Goal: Task Accomplishment & Management: Manage account settings

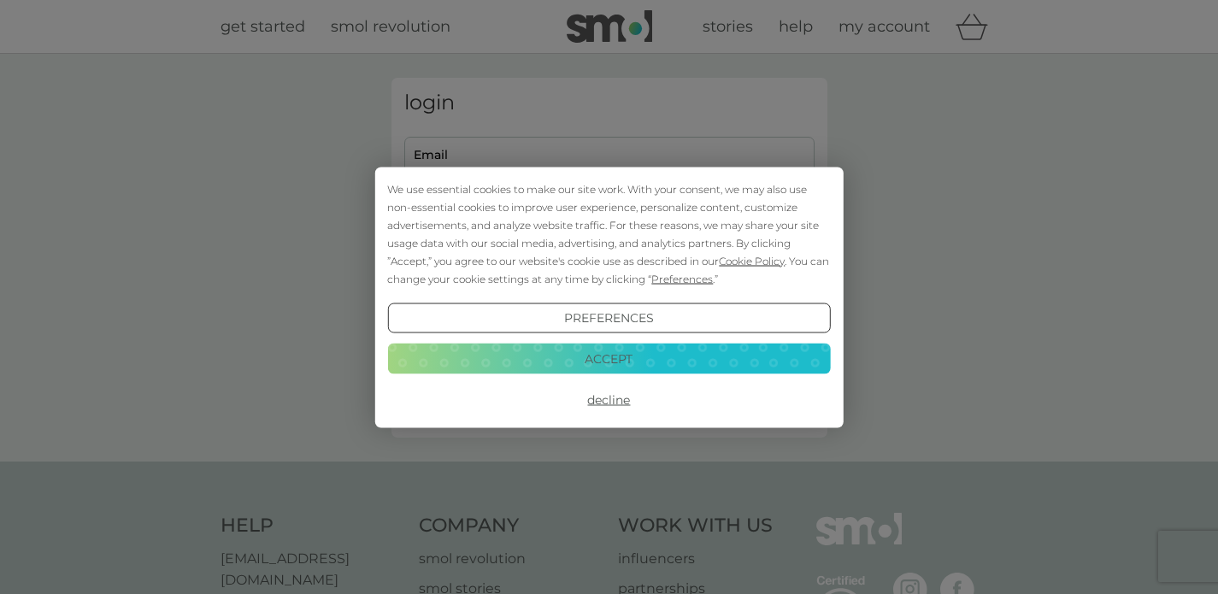
click at [625, 366] on button "Accept" at bounding box center [608, 359] width 443 height 31
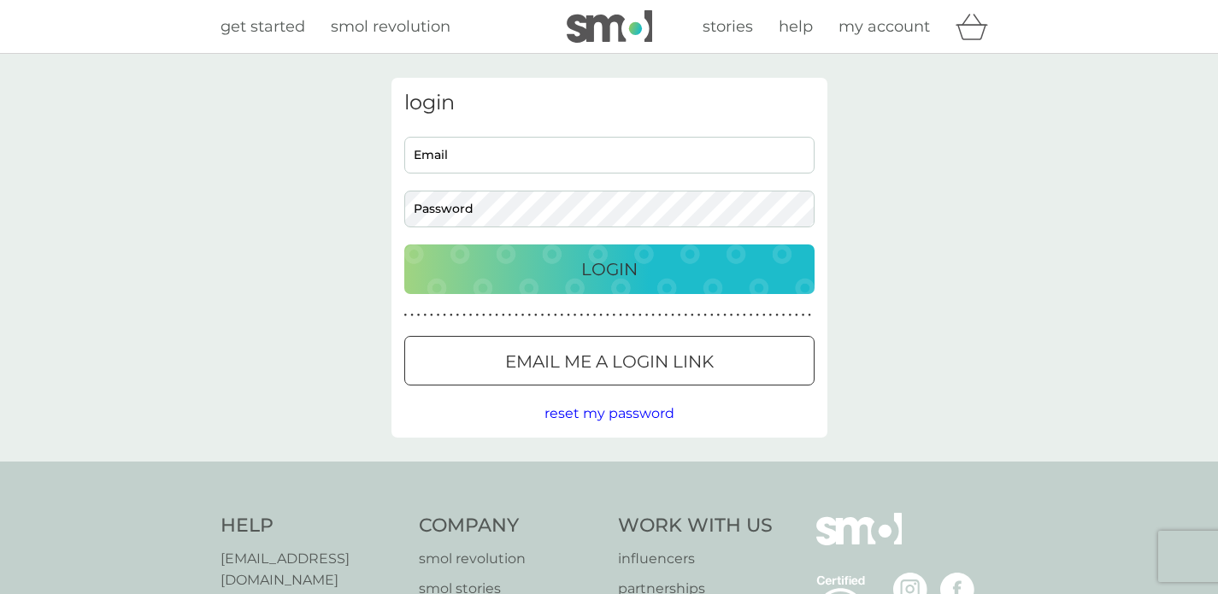
click at [507, 163] on input "Email" at bounding box center [609, 155] width 410 height 37
type input "[EMAIL_ADDRESS][DOMAIN_NAME]"
click at [580, 276] on div "Login" at bounding box center [609, 269] width 376 height 27
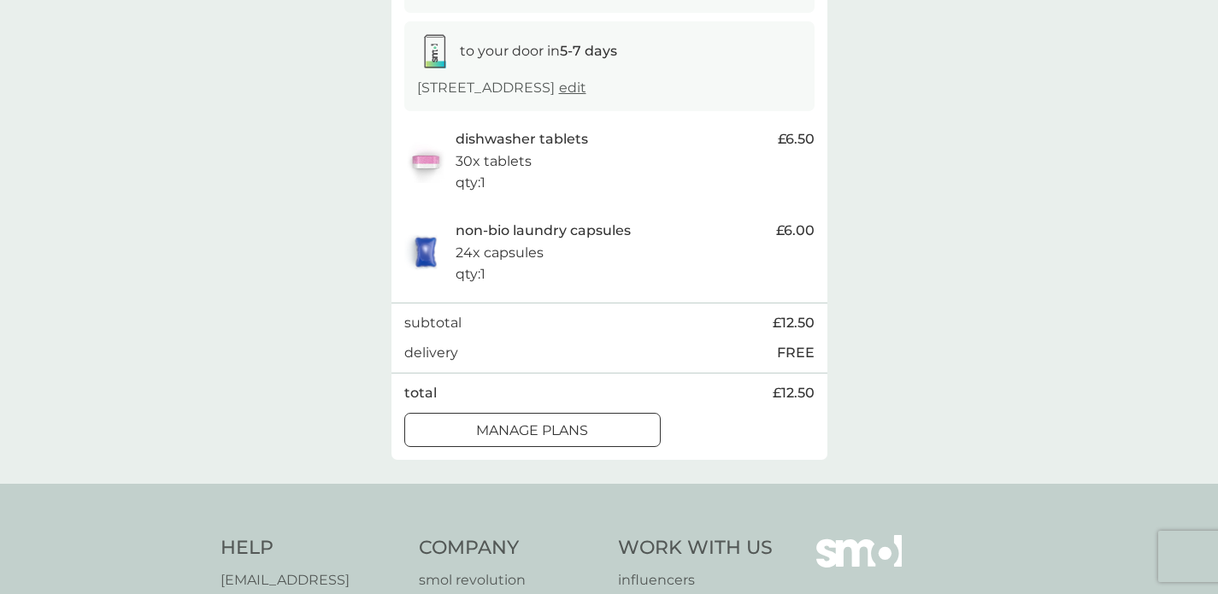
scroll to position [280, 0]
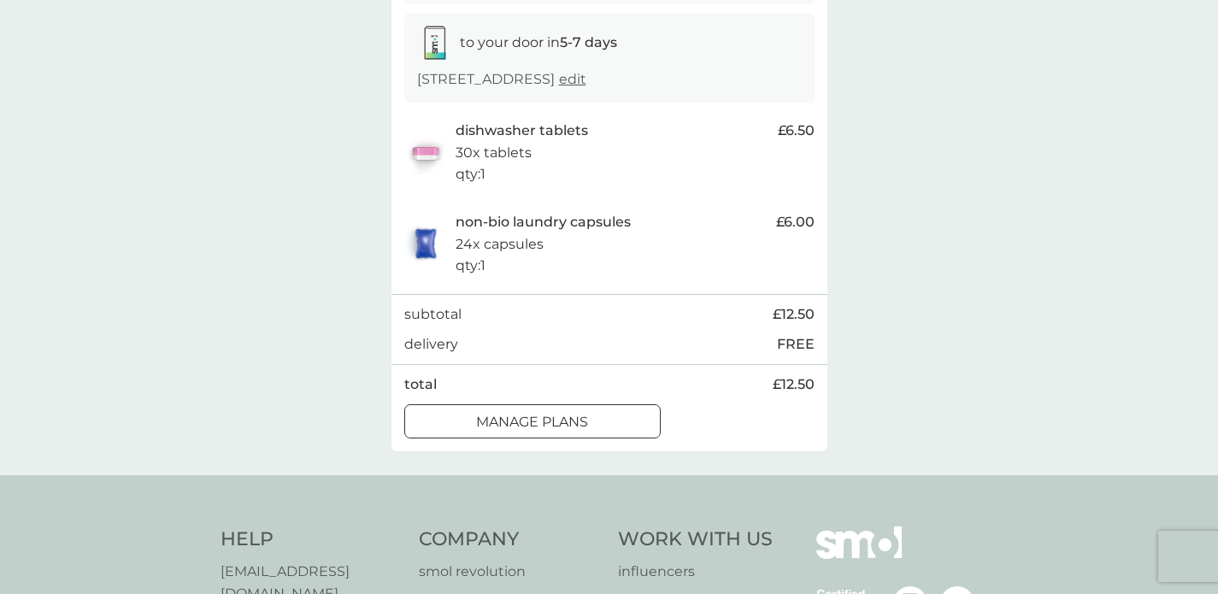
click at [552, 421] on div at bounding box center [552, 421] width 0 height 0
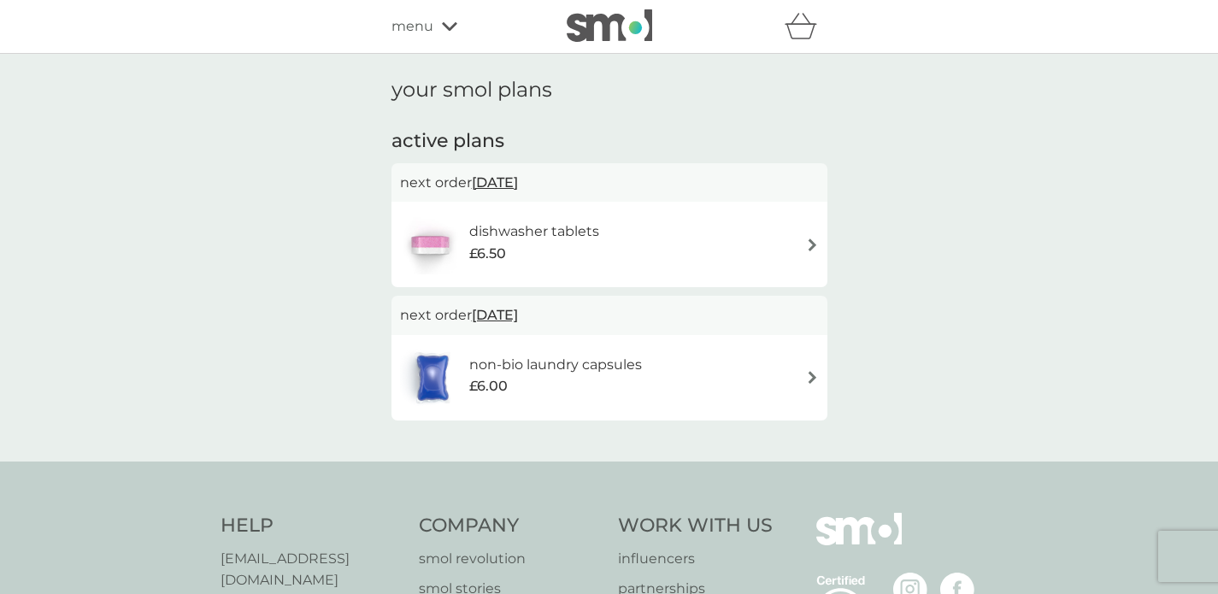
click at [640, 251] on div "dishwasher tablets £6.50" at bounding box center [609, 245] width 419 height 60
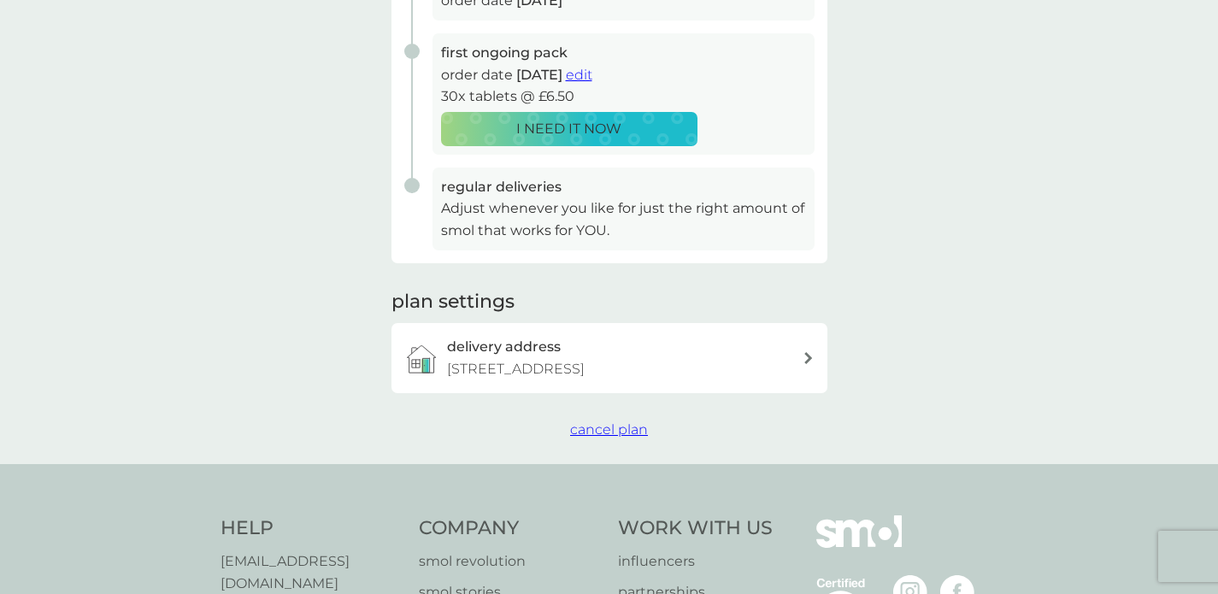
scroll to position [327, 0]
click at [588, 436] on span "cancel plan" at bounding box center [609, 428] width 78 height 16
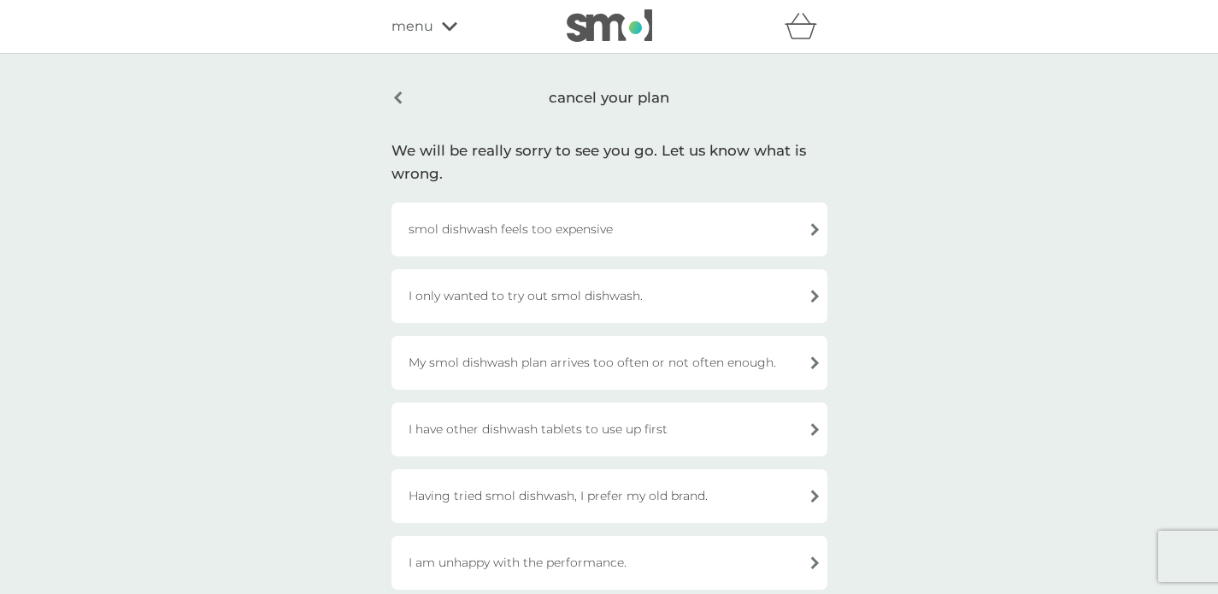
click at [682, 299] on div "I only wanted to try out smol dishwash." at bounding box center [610, 296] width 436 height 54
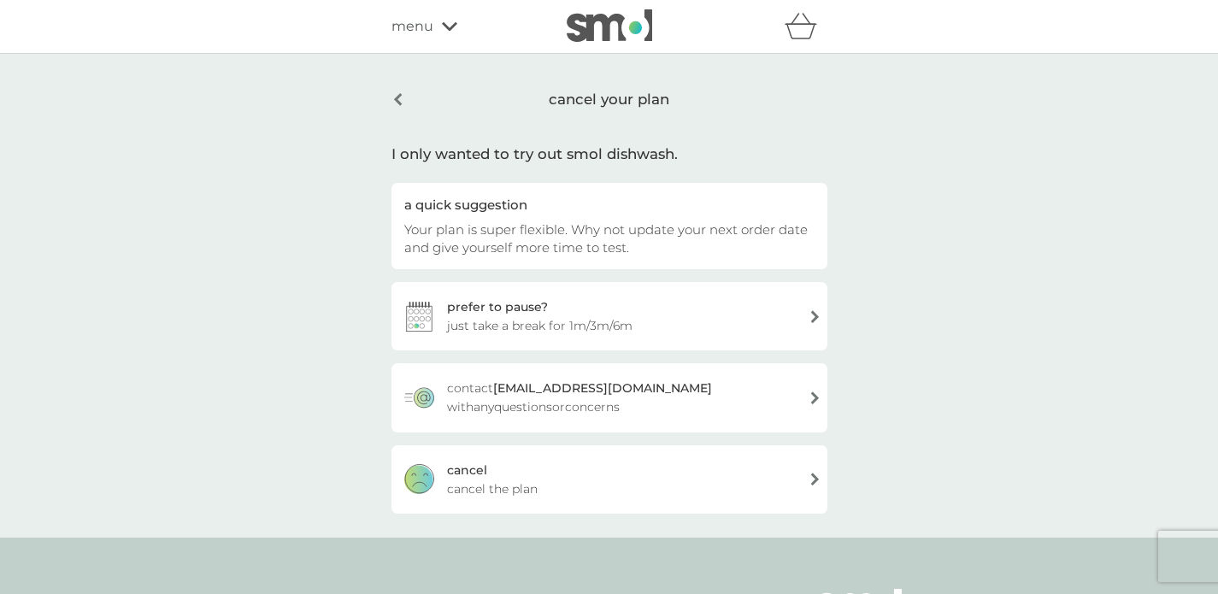
click at [529, 477] on div "cancel cancel the plan" at bounding box center [610, 479] width 436 height 68
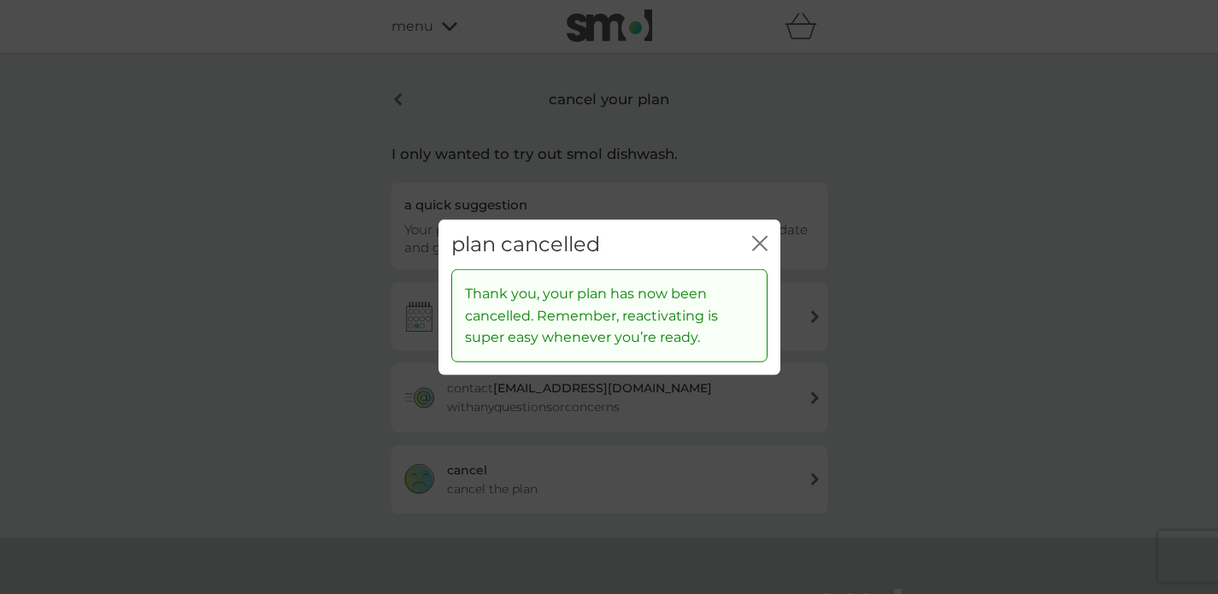
click at [756, 242] on icon "close" at bounding box center [759, 242] width 15 height 15
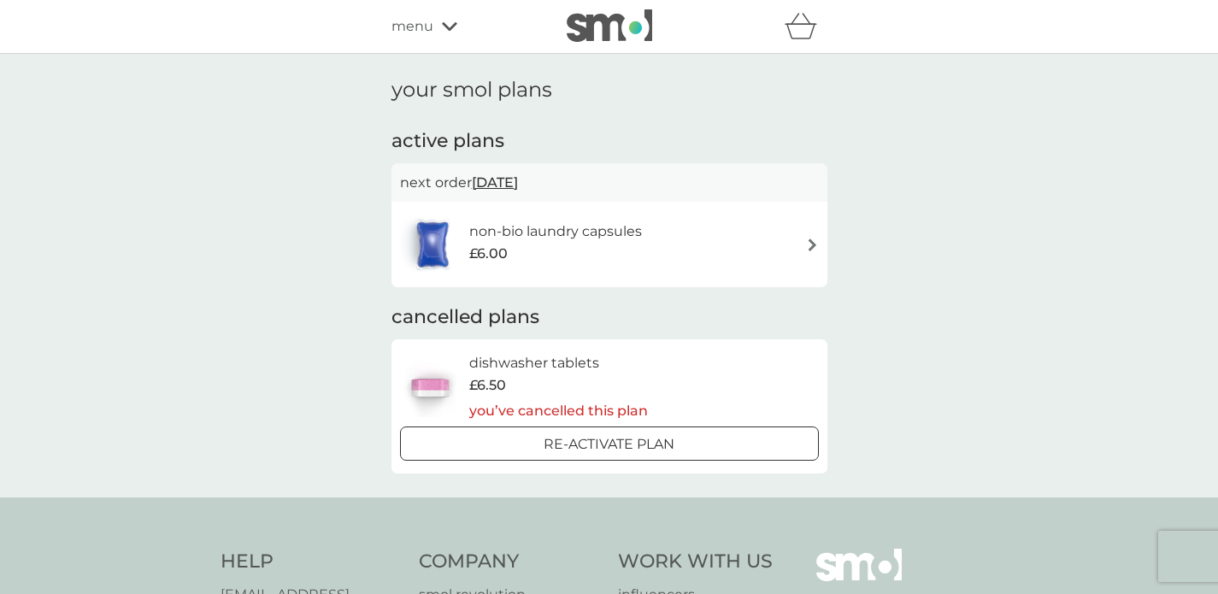
click at [558, 239] on h6 "non-bio laundry capsules" at bounding box center [555, 232] width 173 height 22
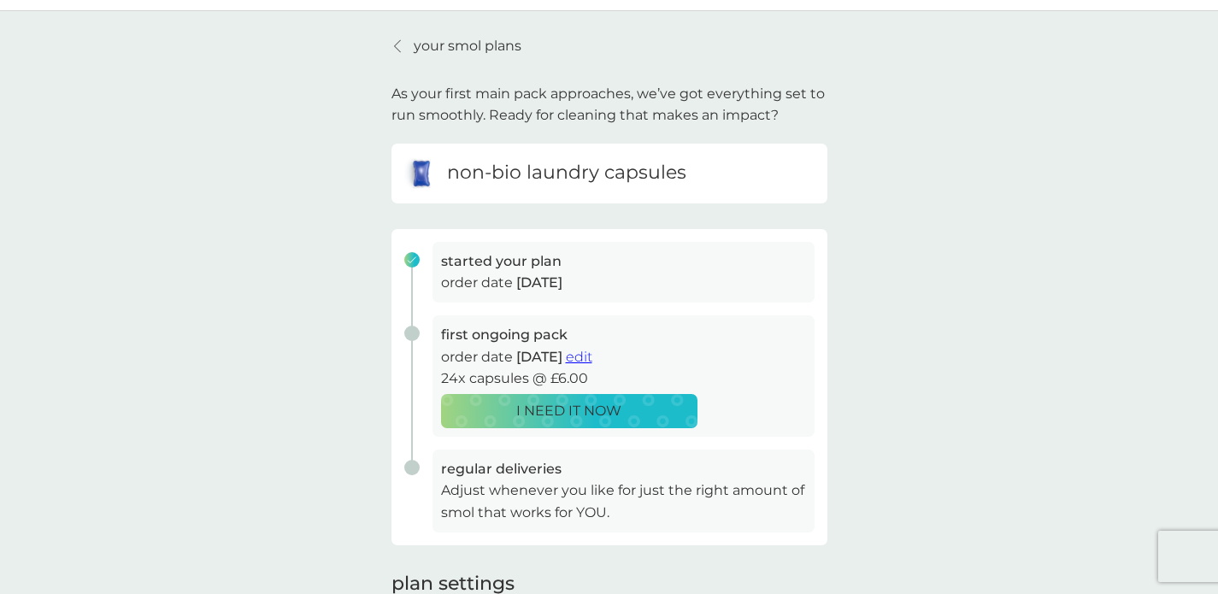
scroll to position [46, 0]
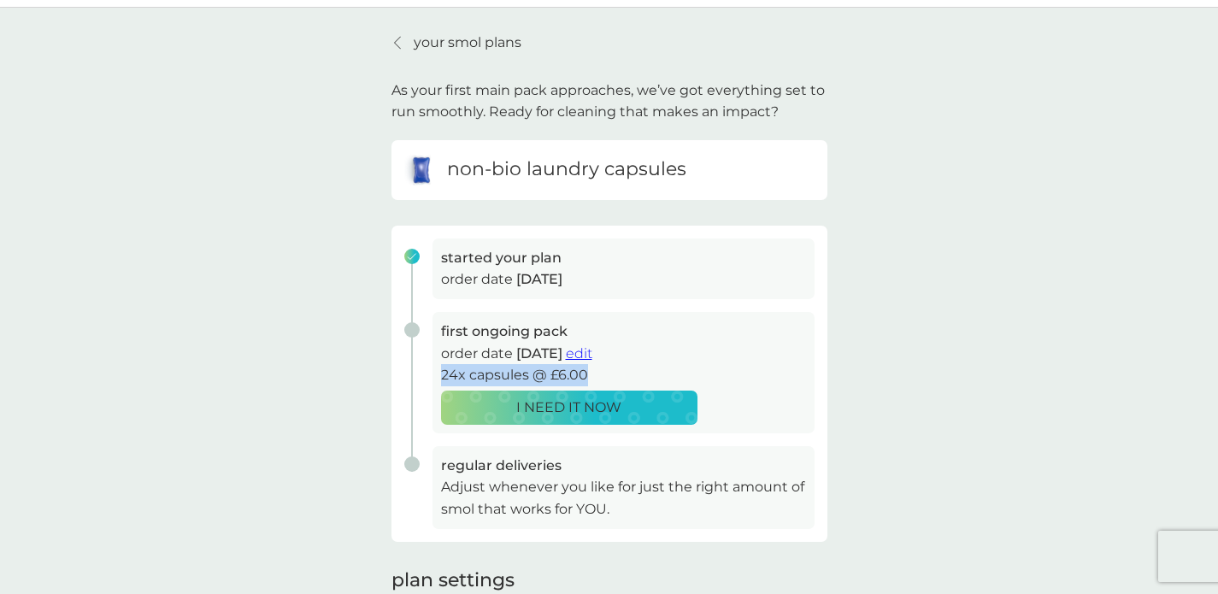
drag, startPoint x: 433, startPoint y: 368, endPoint x: 601, endPoint y: 371, distance: 168.4
click at [601, 371] on div "first ongoing pack order date 13 Oct 2025 edit 24x capsules @ £6.00 I NEED IT N…" at bounding box center [624, 372] width 382 height 121
copy p "24x capsules @ £6.00"
click at [602, 379] on p "24x capsules @ £6.00" at bounding box center [623, 375] width 365 height 22
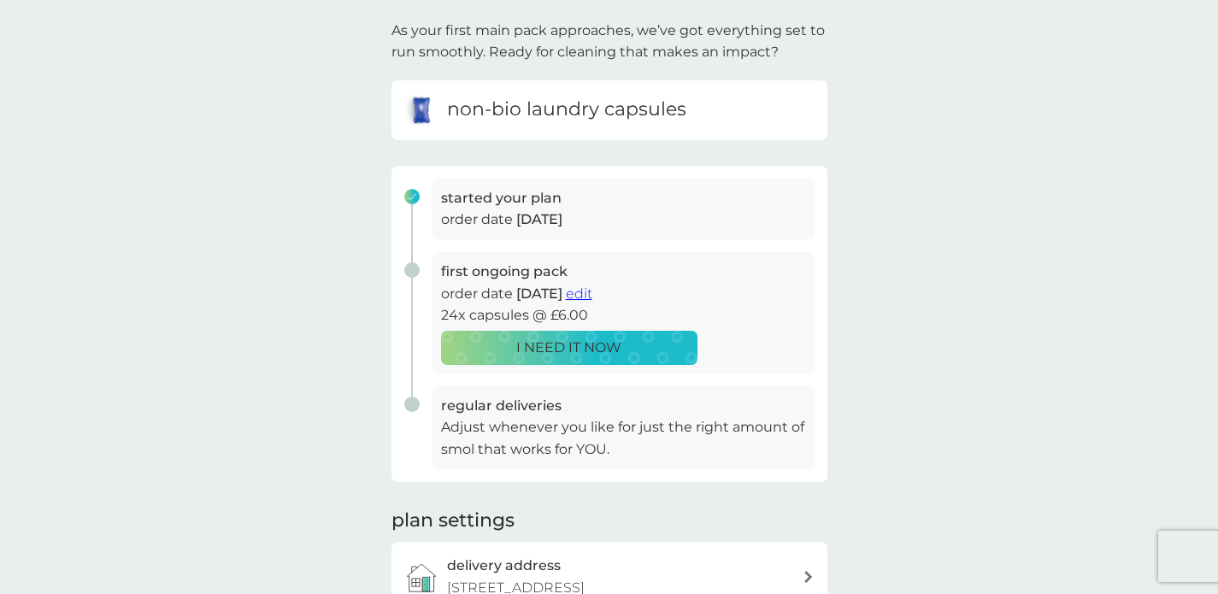
scroll to position [107, 0]
click at [592, 291] on span "edit" at bounding box center [579, 293] width 27 height 16
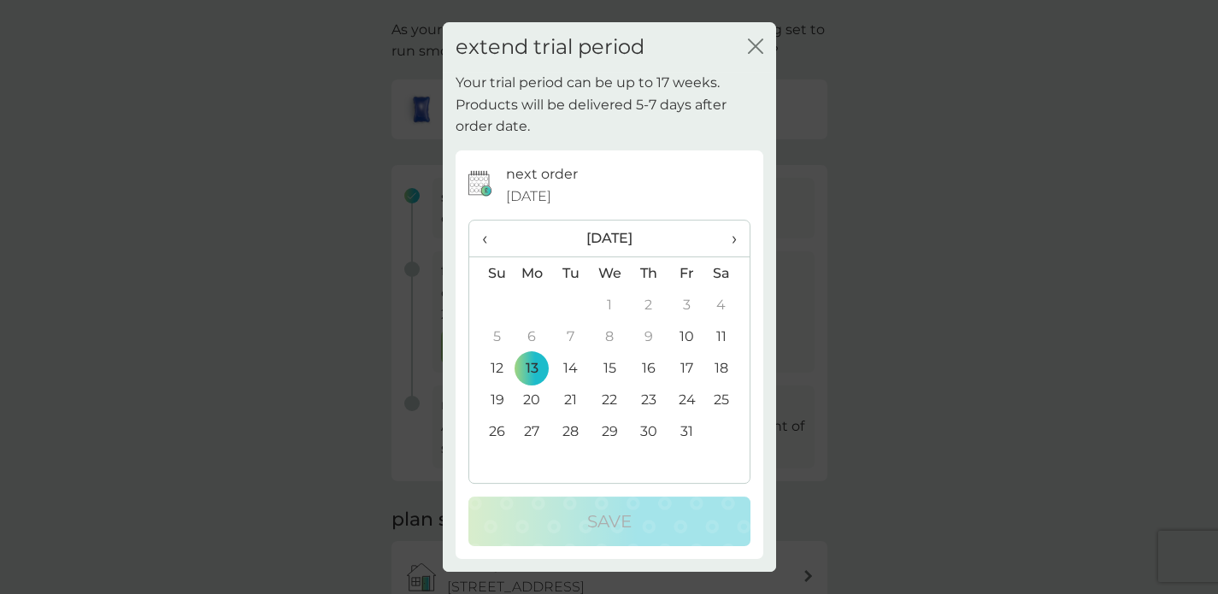
click at [728, 239] on span "›" at bounding box center [727, 239] width 17 height 36
click at [486, 243] on span "‹" at bounding box center [491, 239] width 18 height 36
click at [685, 432] on td "31" at bounding box center [687, 431] width 38 height 32
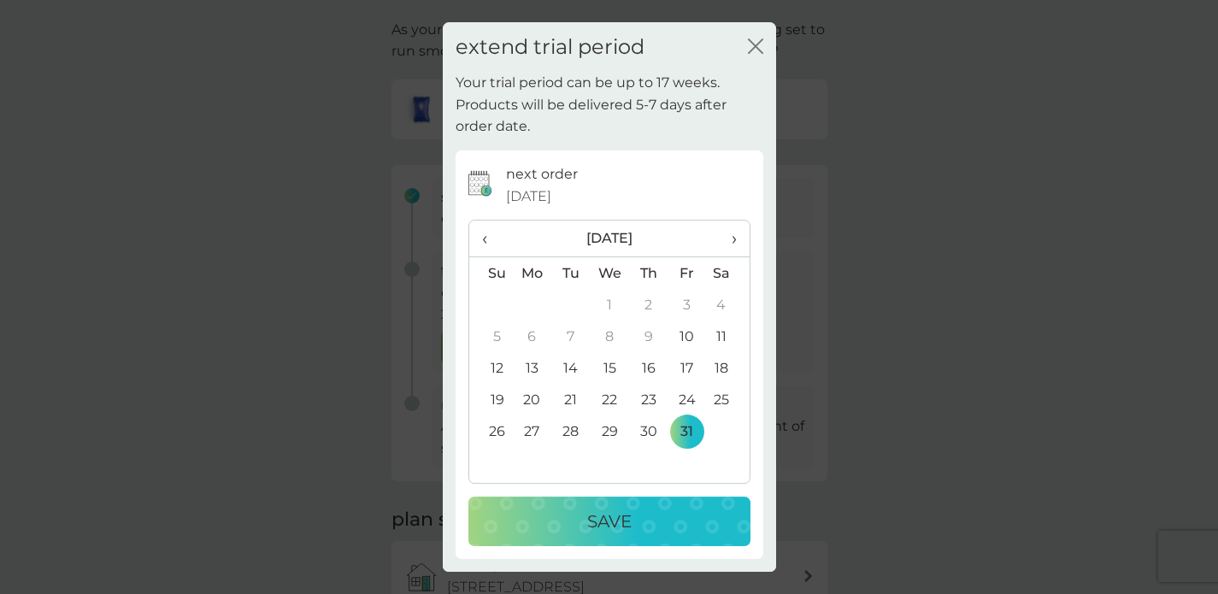
click at [731, 239] on span "›" at bounding box center [727, 239] width 17 height 36
click at [718, 374] on td "15" at bounding box center [727, 368] width 43 height 32
click at [633, 528] on div "Save" at bounding box center [610, 521] width 248 height 27
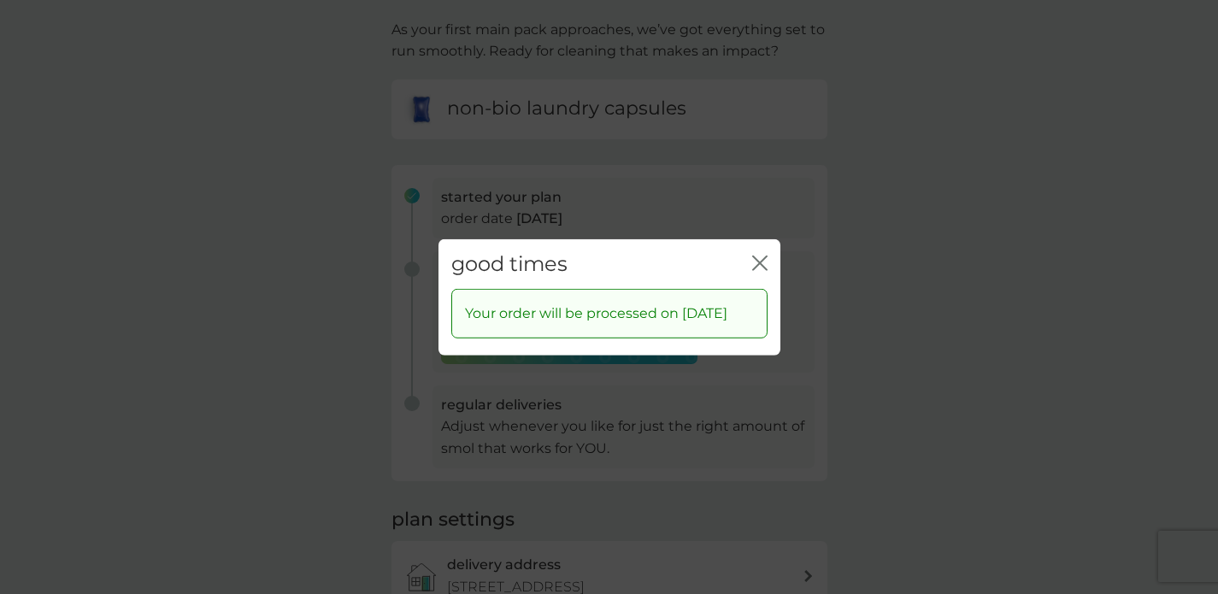
click at [752, 255] on icon "close" at bounding box center [759, 262] width 15 height 15
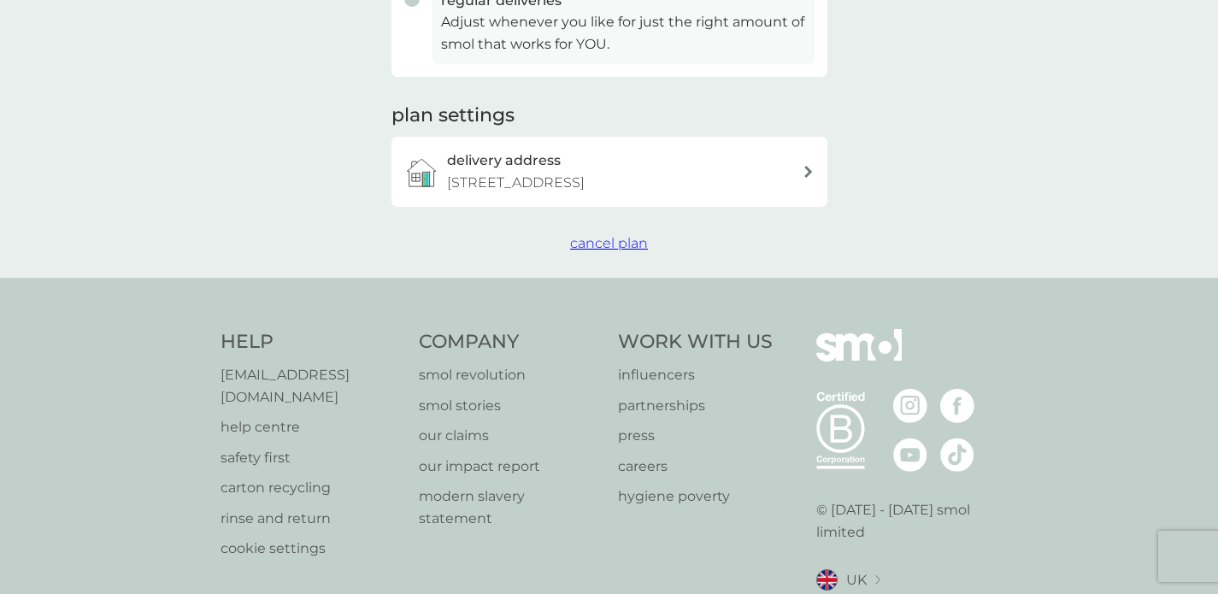
scroll to position [0, 0]
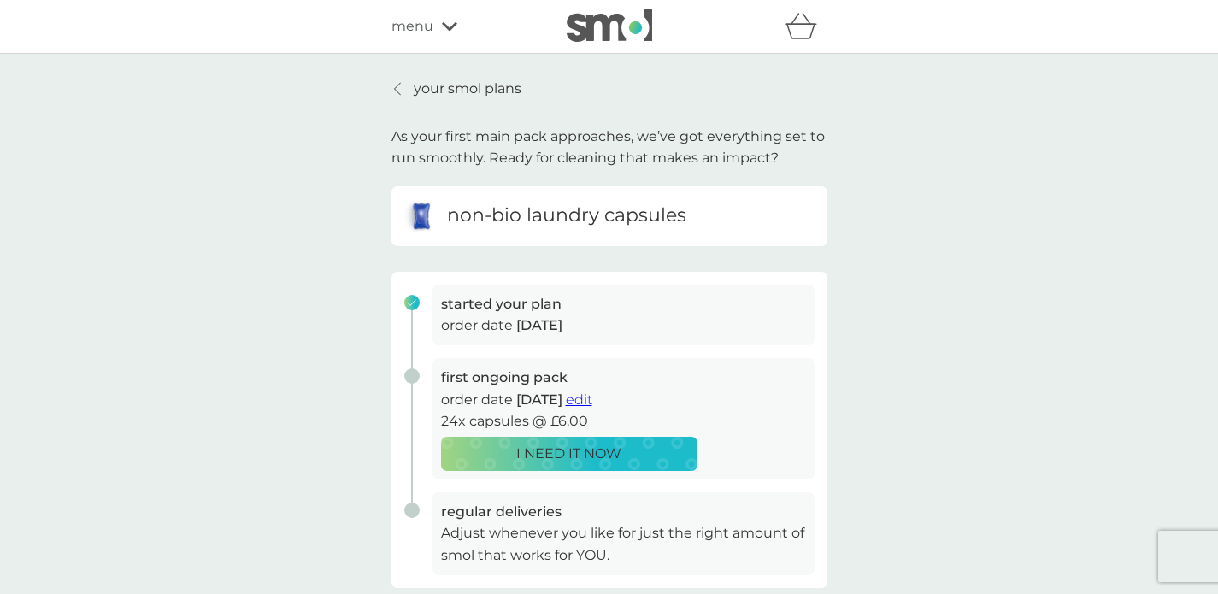
click at [461, 91] on p "your smol plans" at bounding box center [468, 89] width 108 height 22
